Goal: Information Seeking & Learning: Learn about a topic

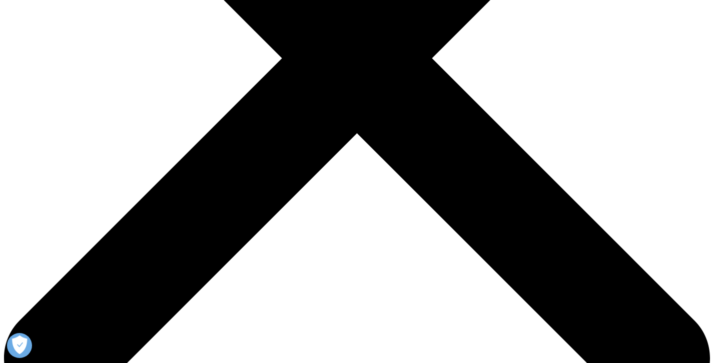
scroll to position [310, 0]
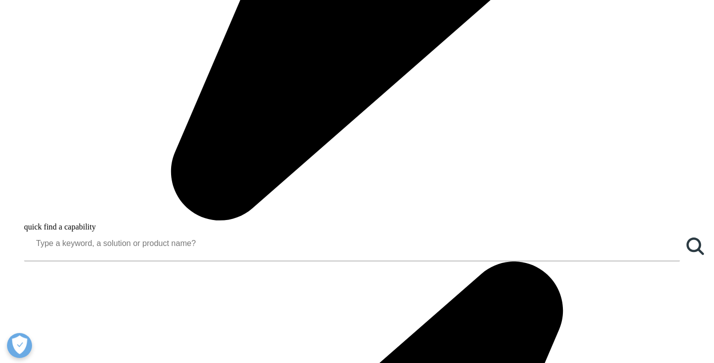
scroll to position [812, 0]
